Goal: Find specific page/section: Find specific page/section

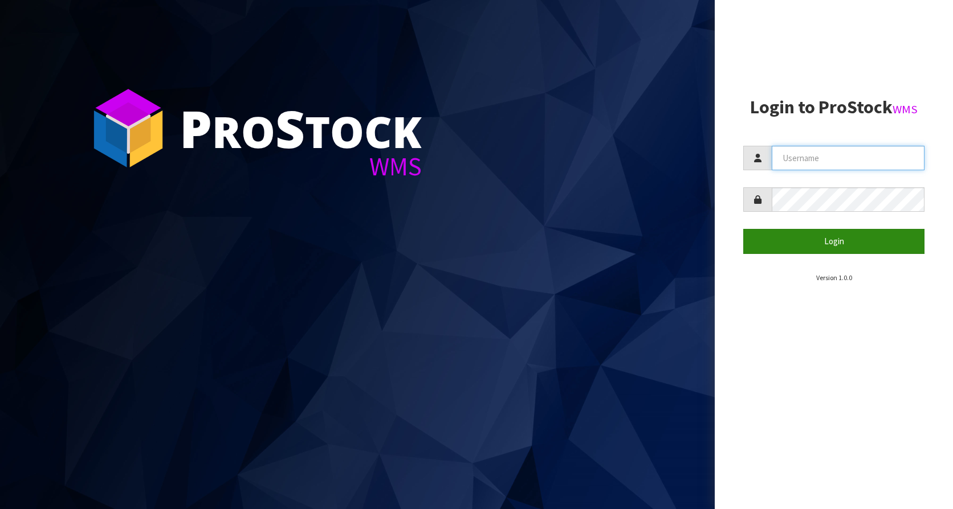
type input "KitchenAid"
click at [832, 242] on button "Login" at bounding box center [833, 241] width 181 height 25
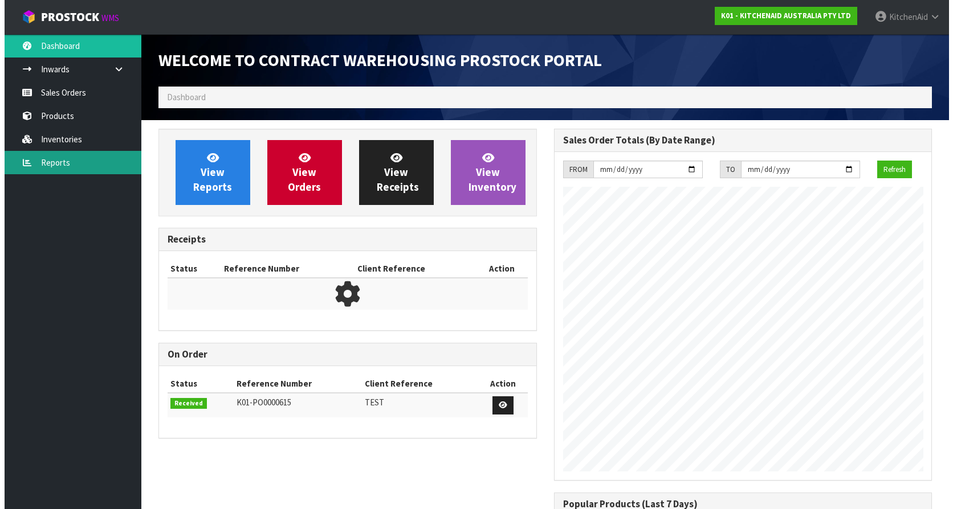
scroll to position [632, 395]
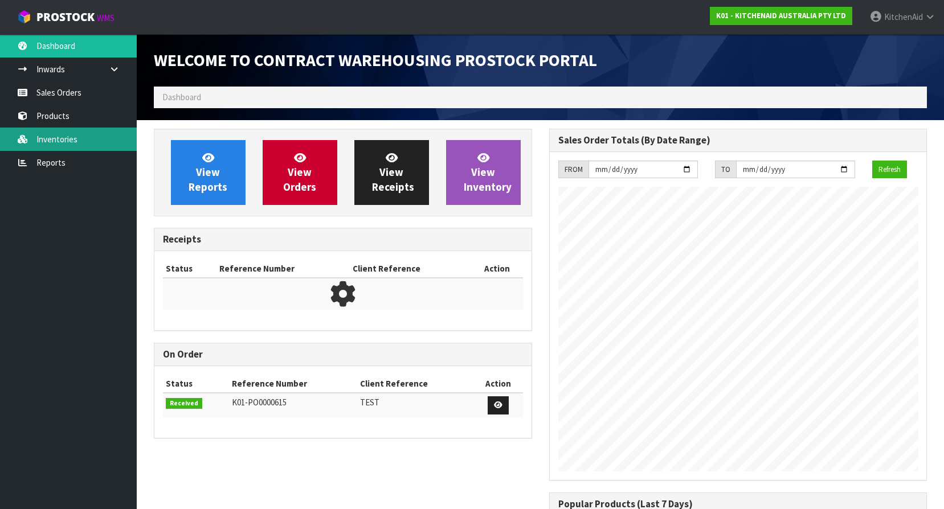
click at [72, 130] on link "Inventories" at bounding box center [68, 139] width 137 height 23
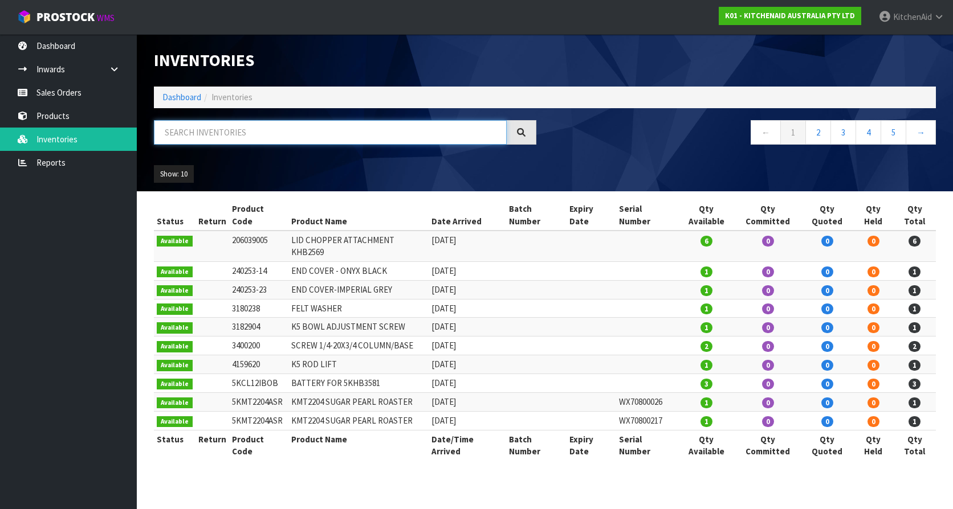
click at [250, 141] on input "text" at bounding box center [330, 132] width 353 height 25
paste input "W11567397"
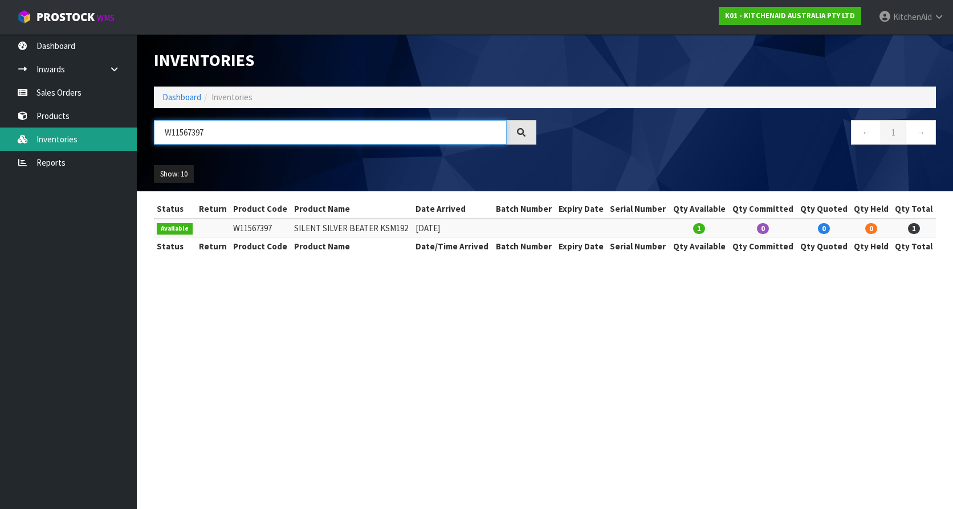
drag, startPoint x: 237, startPoint y: 133, endPoint x: 135, endPoint y: 136, distance: 102.0
click at [140, 136] on header "Inventories Dashboard Inventories W11567397 ← 1 → Show: 10 5 10 25 50 All Show …" at bounding box center [545, 112] width 816 height 157
paste input "K5THBS"
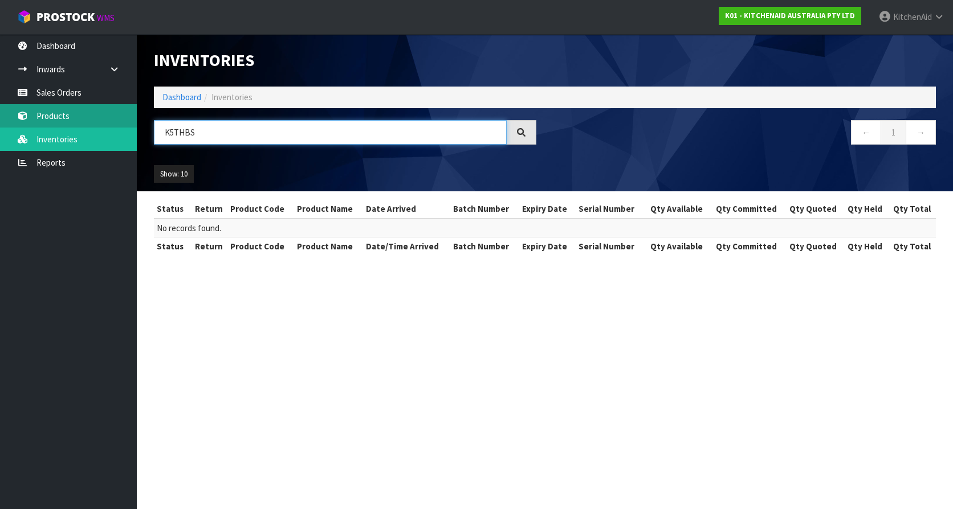
type input "K5THBS"
click at [51, 115] on link "Products" at bounding box center [68, 115] width 137 height 23
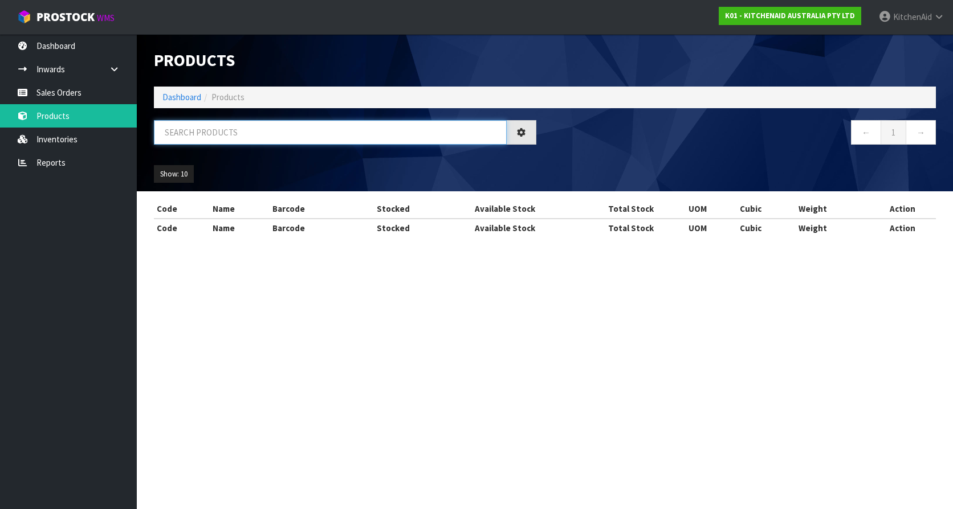
click at [199, 137] on input "text" at bounding box center [330, 132] width 353 height 25
paste input "K5THBS"
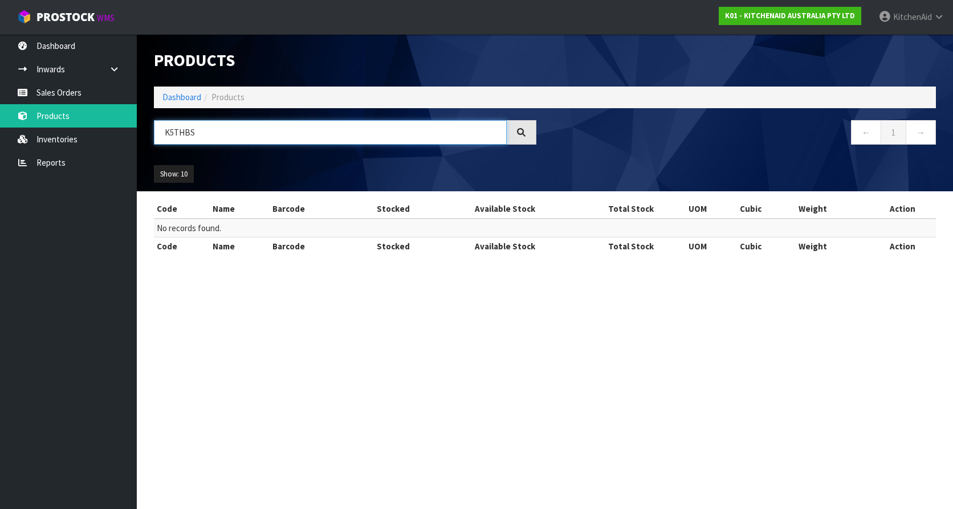
drag, startPoint x: 212, startPoint y: 133, endPoint x: -2, endPoint y: 132, distance: 214.3
click at [0, 132] on html "Toggle navigation ProStock WMS K01 - KITCHENAID AUSTRALIA PTY LTD [GEOGRAPHIC_D…" at bounding box center [476, 254] width 953 height 509
paste input "W11567397"
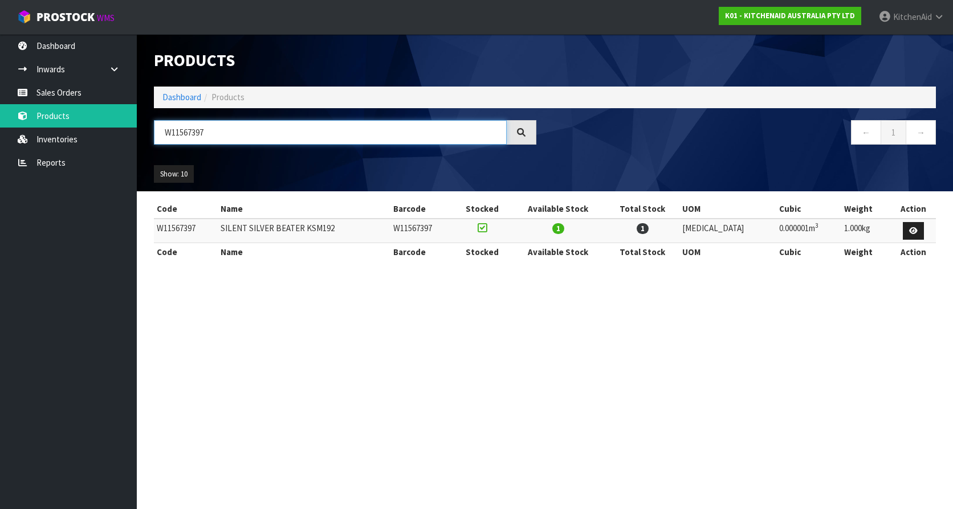
type input "W11567397"
